Goal: Information Seeking & Learning: Learn about a topic

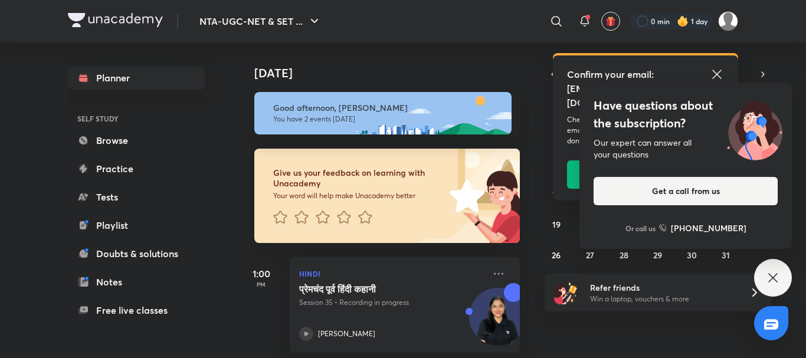
click at [772, 283] on icon at bounding box center [773, 278] width 14 height 14
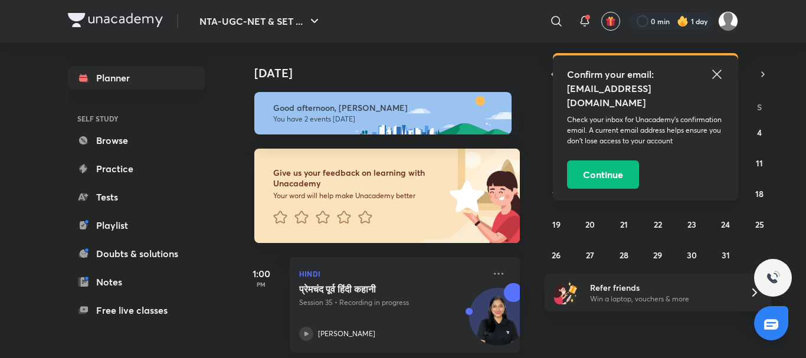
click at [718, 73] on icon at bounding box center [716, 74] width 9 height 9
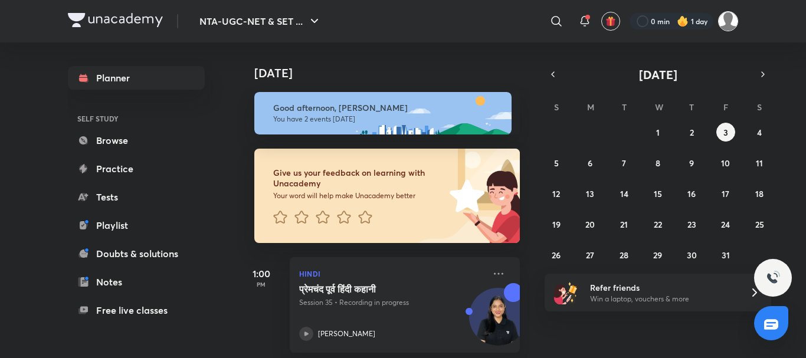
click at [723, 12] on img at bounding box center [728, 21] width 20 height 20
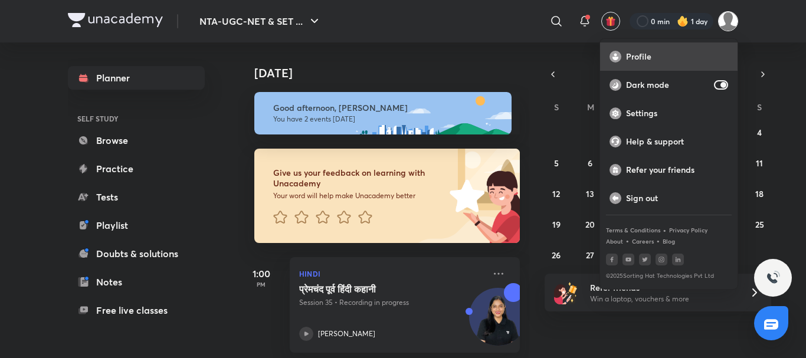
click at [628, 53] on p "Profile" at bounding box center [677, 56] width 102 height 11
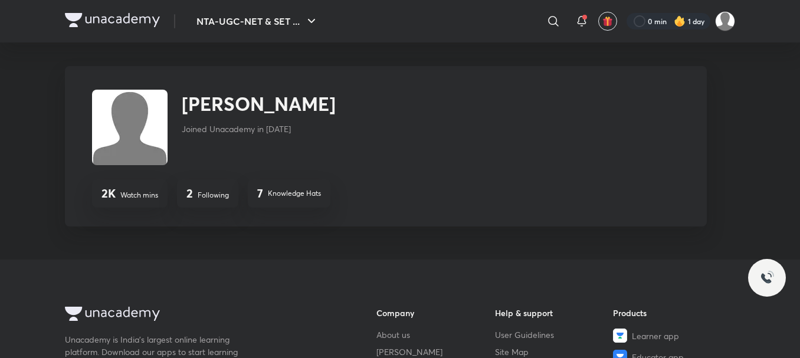
click at [211, 194] on p "Following" at bounding box center [213, 195] width 31 height 11
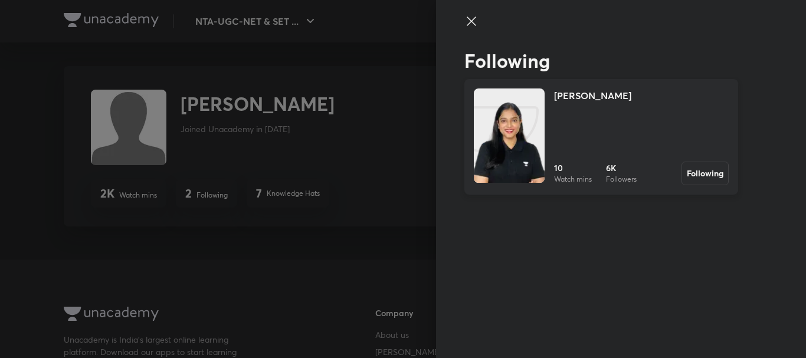
click at [542, 91] on div at bounding box center [509, 135] width 71 height 94
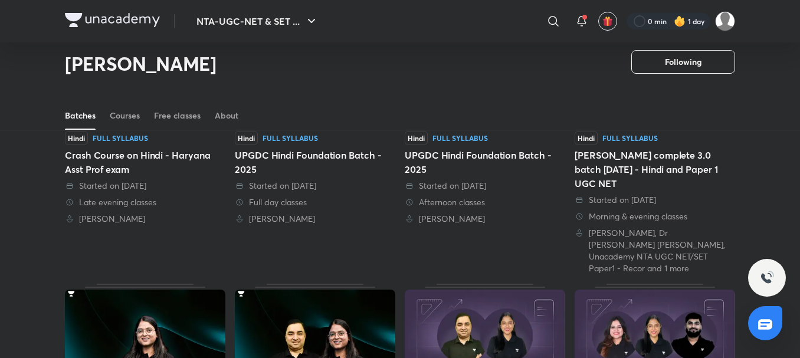
scroll to position [51, 0]
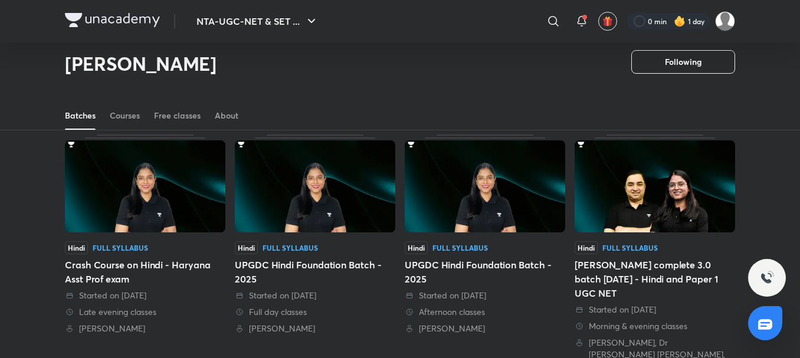
click at [297, 264] on div "UPGDC Hindi Foundation Batch - 2025" at bounding box center [315, 272] width 160 height 28
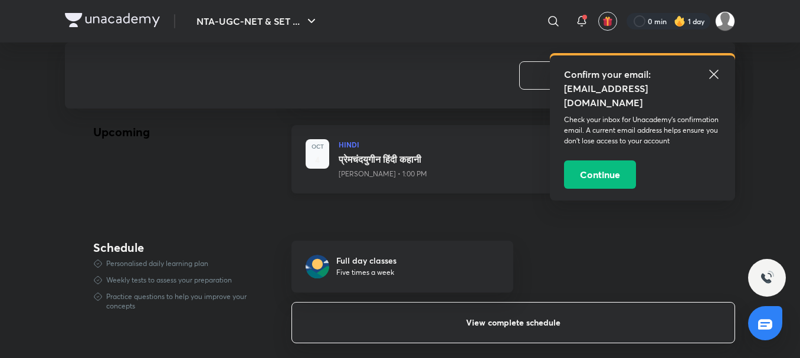
scroll to position [767, 0]
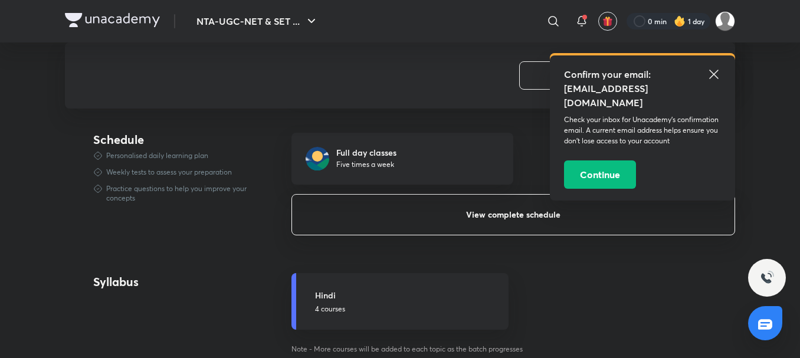
click at [462, 222] on button "View complete schedule" at bounding box center [513, 214] width 444 height 41
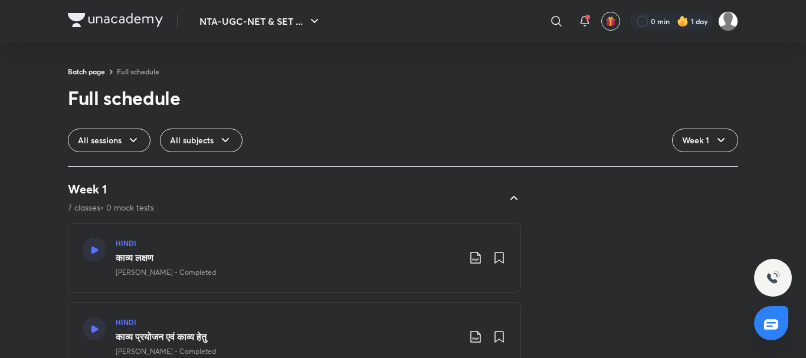
scroll to position [59, 0]
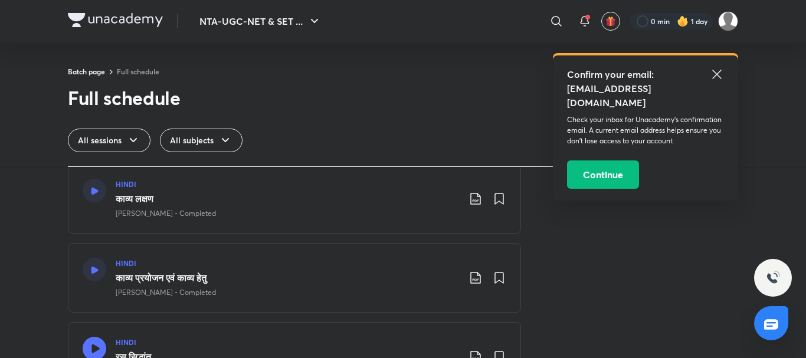
click at [233, 270] on div "HINDI काव्य प्रयोजन एवं काव्य हेतु Sakshi Singh • Completed" at bounding box center [287, 278] width 343 height 40
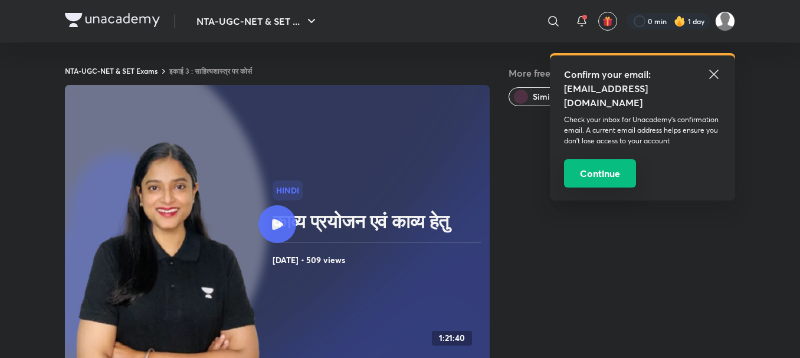
click at [604, 159] on button "Continue" at bounding box center [600, 173] width 72 height 28
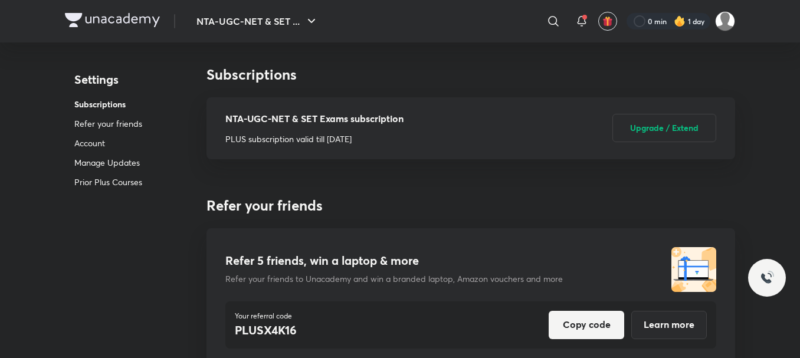
scroll to position [3099, 0]
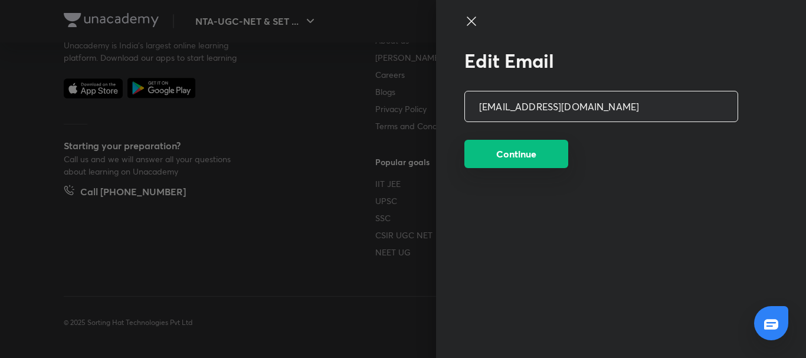
click at [535, 163] on button "Continue" at bounding box center [516, 154] width 104 height 28
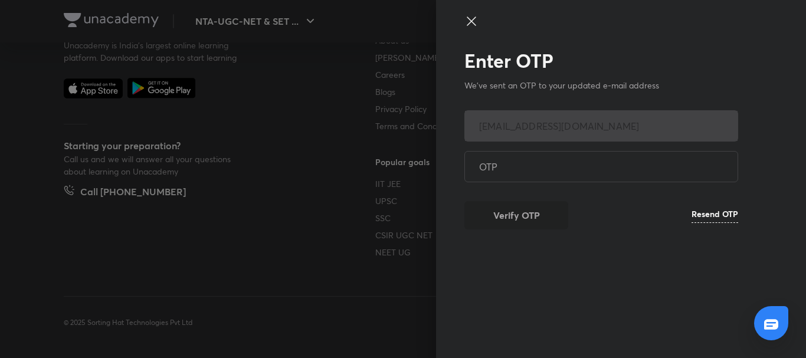
click at [471, 15] on icon at bounding box center [471, 21] width 14 height 14
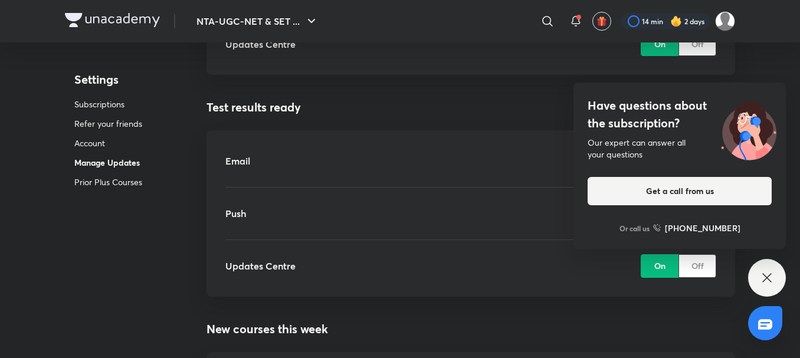
scroll to position [1860, 0]
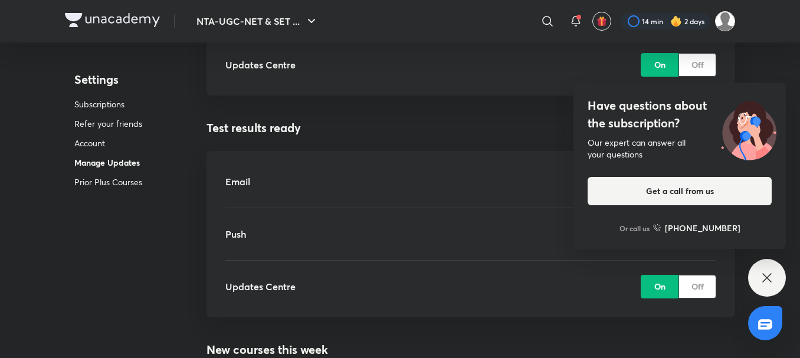
click at [729, 25] on img at bounding box center [725, 21] width 20 height 20
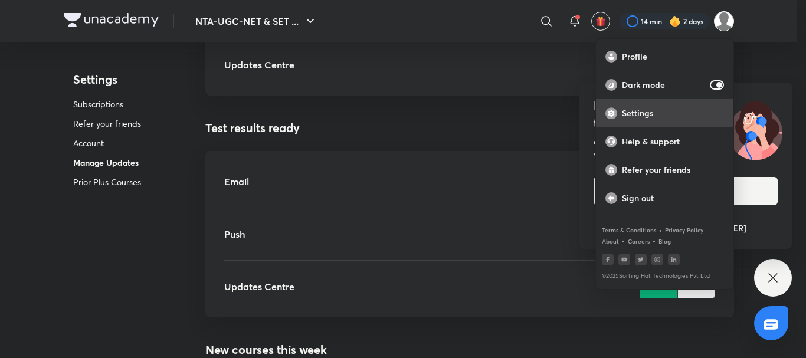
click at [649, 112] on p "Settings" at bounding box center [673, 113] width 102 height 11
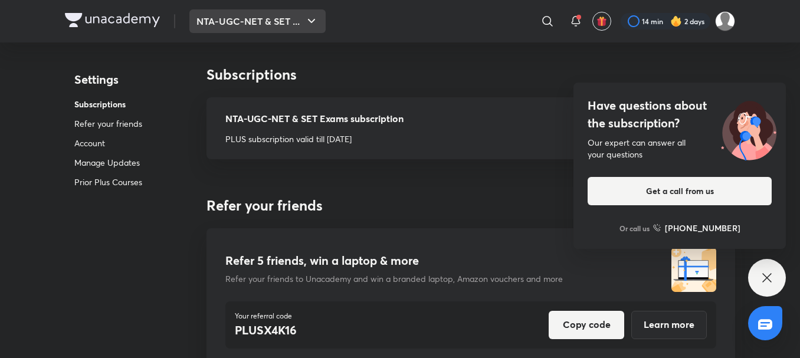
click at [306, 27] on icon "button" at bounding box center [311, 21] width 14 height 14
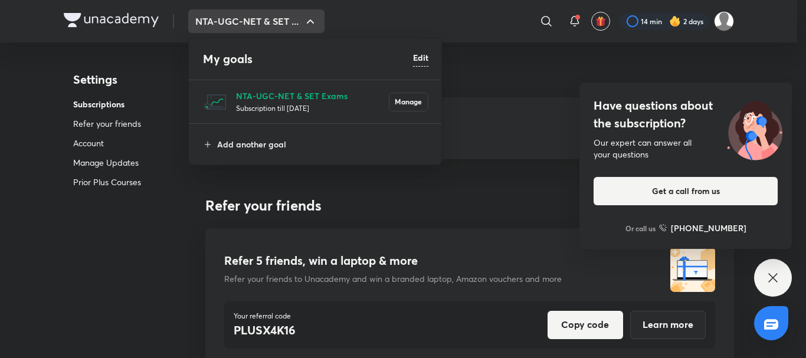
click at [152, 215] on div at bounding box center [403, 179] width 806 height 358
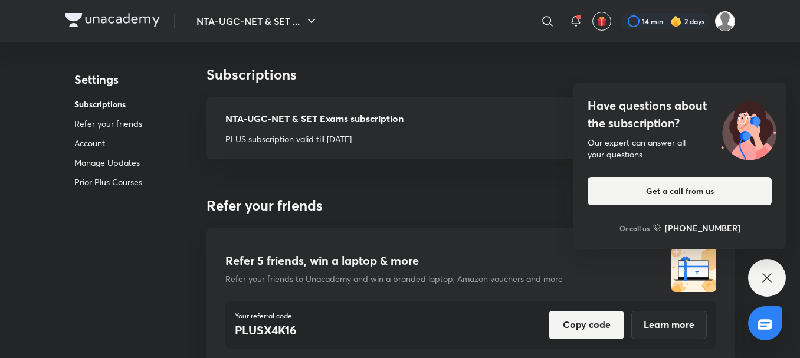
click at [725, 12] on img at bounding box center [725, 21] width 20 height 20
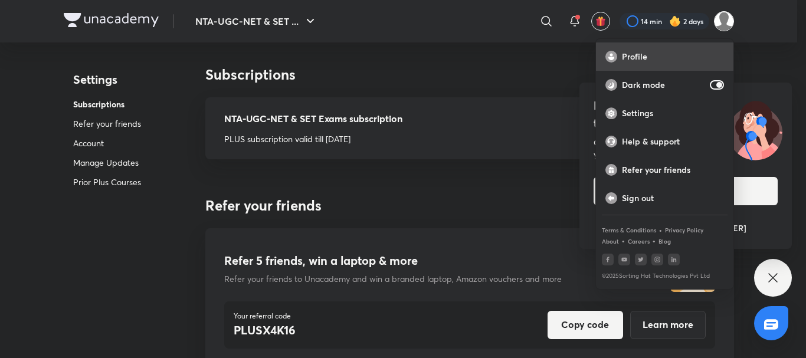
click at [622, 58] on p "Profile" at bounding box center [673, 56] width 102 height 11
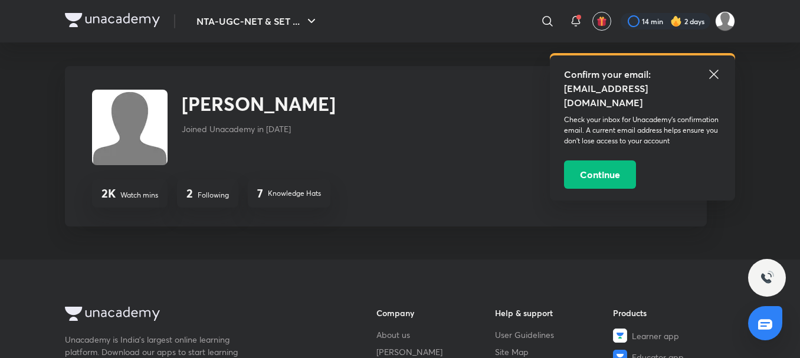
click at [711, 75] on icon at bounding box center [714, 74] width 14 height 14
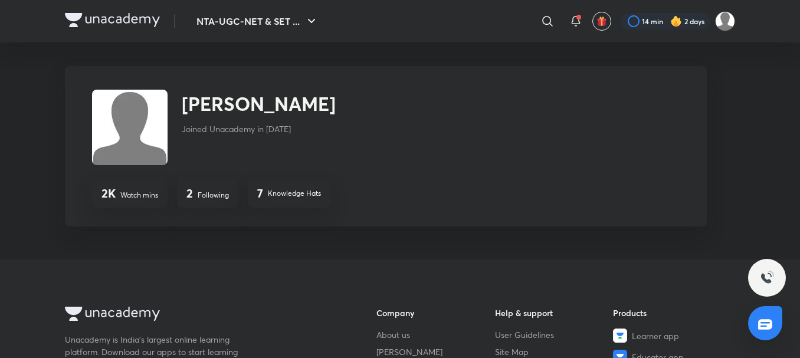
click at [204, 189] on div "2 Following" at bounding box center [207, 193] width 61 height 28
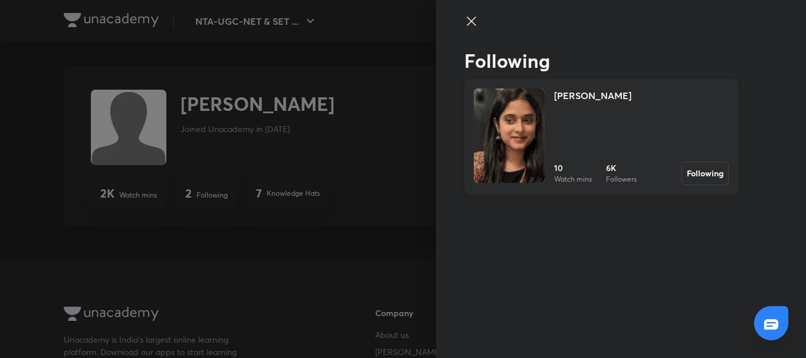
click at [605, 83] on link "Sakshi Singh 10 Watch mins 6K Followers Following" at bounding box center [601, 137] width 274 height 116
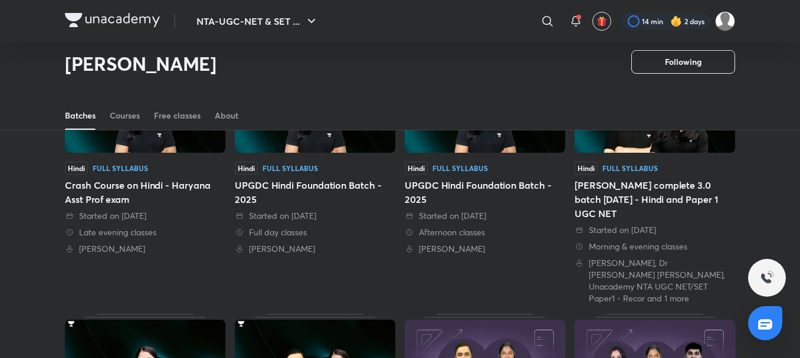
scroll to position [110, 0]
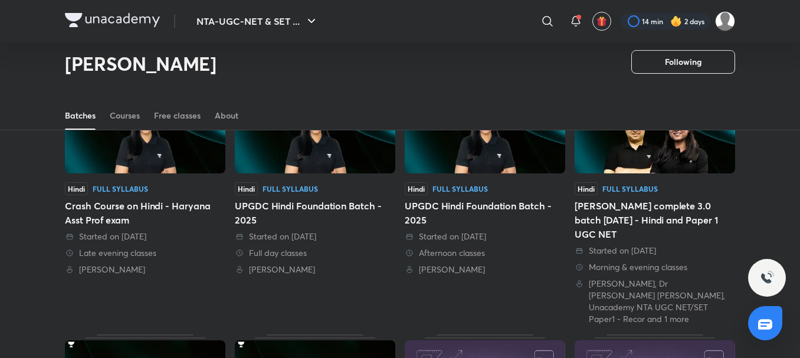
click at [282, 182] on div "Hindi Full Syllabus UPGDC Hindi Foundation Batch - 2025 Started on 19 Jul 2025 …" at bounding box center [315, 201] width 160 height 250
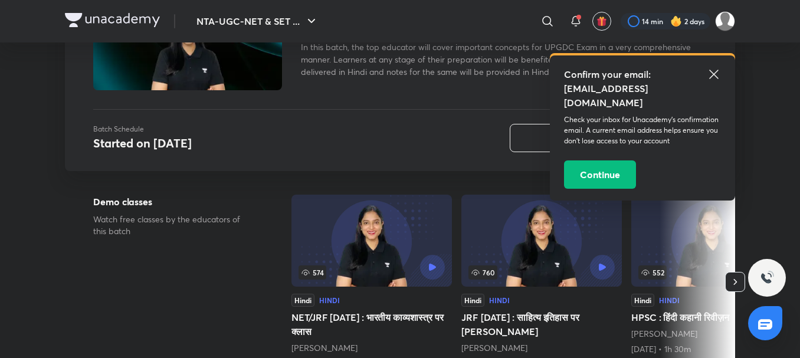
scroll to position [59, 0]
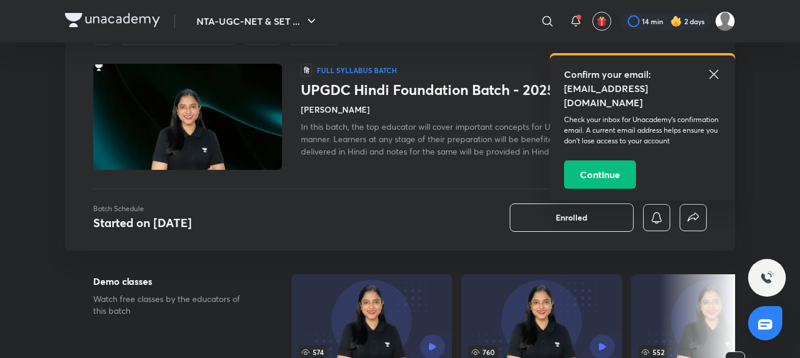
click at [710, 76] on icon at bounding box center [714, 74] width 14 height 14
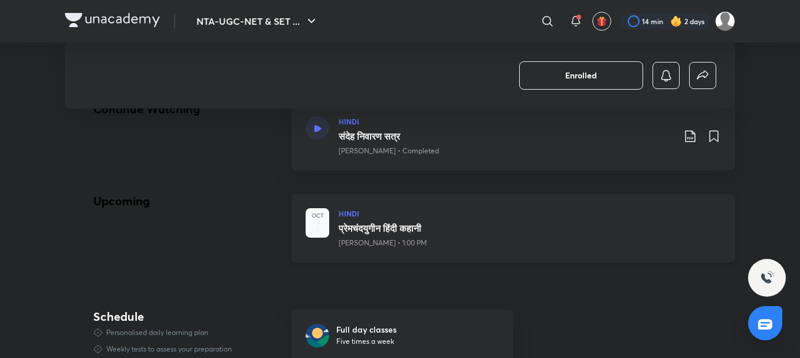
scroll to position [767, 0]
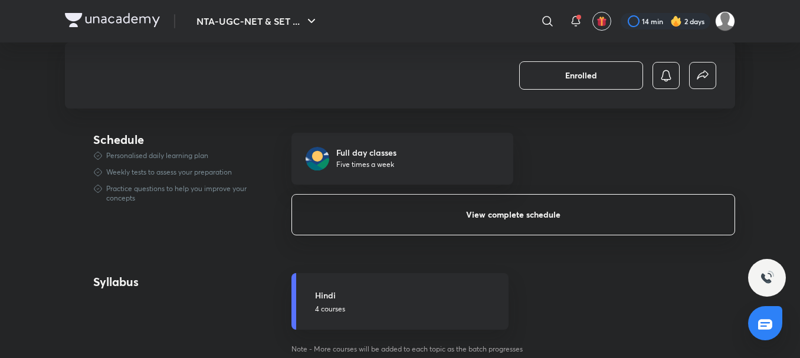
click at [543, 208] on button "View complete schedule" at bounding box center [513, 214] width 444 height 41
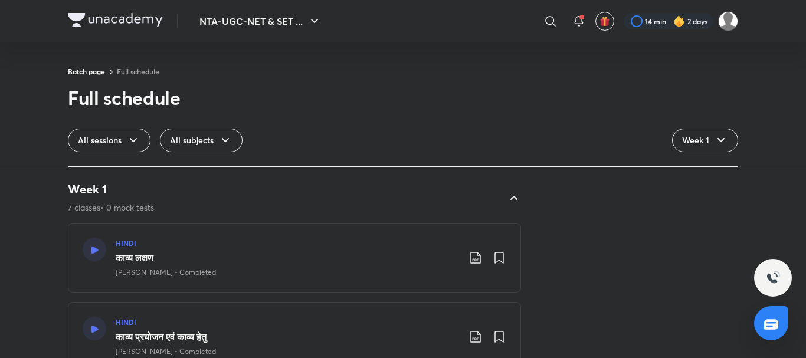
click at [217, 263] on h3 "काव्य लक्षण" at bounding box center [287, 258] width 343 height 14
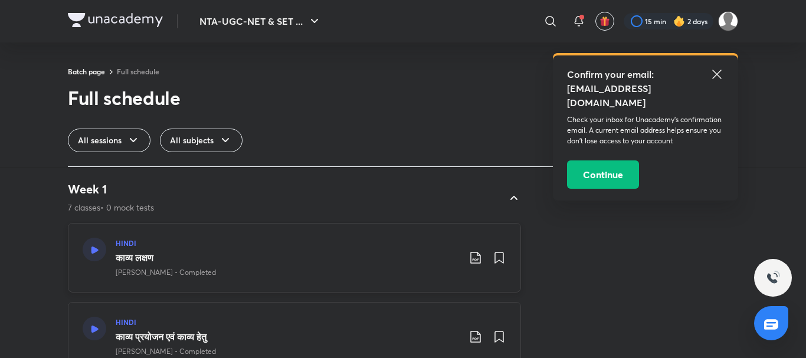
click at [162, 269] on p "[PERSON_NAME] • Completed" at bounding box center [166, 272] width 100 height 11
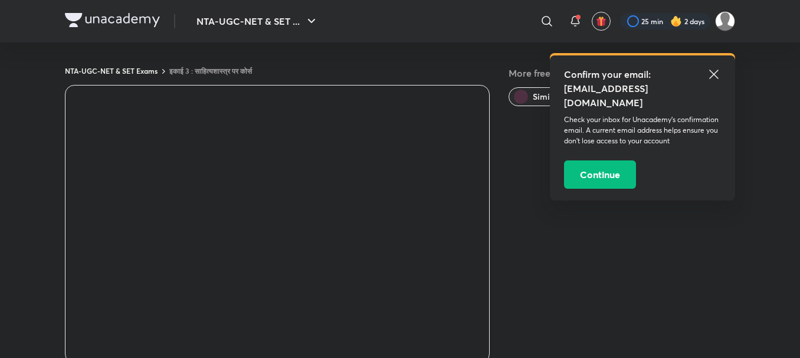
scroll to position [177, 0]
